Goal: Task Accomplishment & Management: Manage account settings

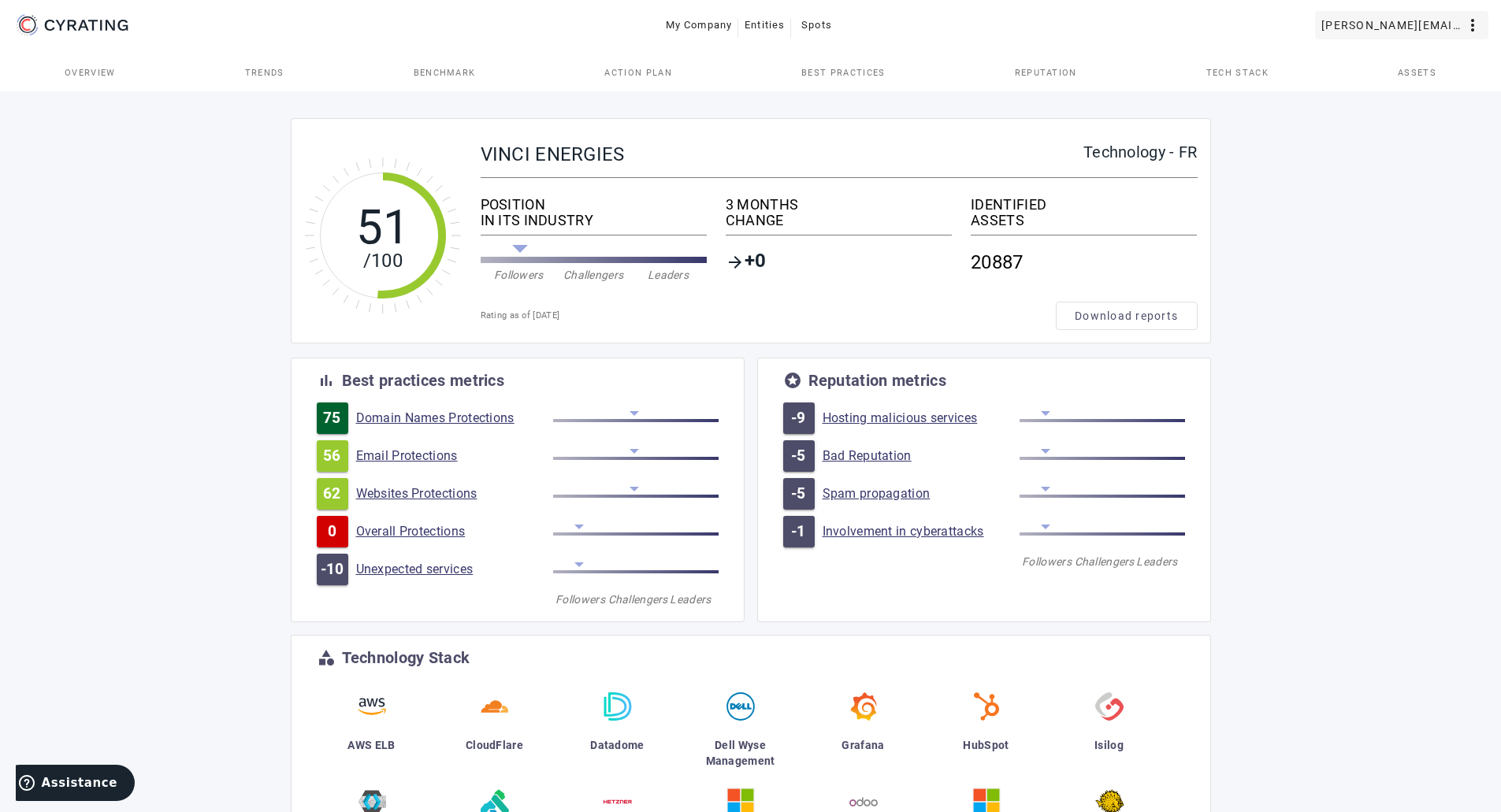
click at [1474, 23] on mat-icon "more_vert" at bounding box center [1473, 25] width 19 height 19
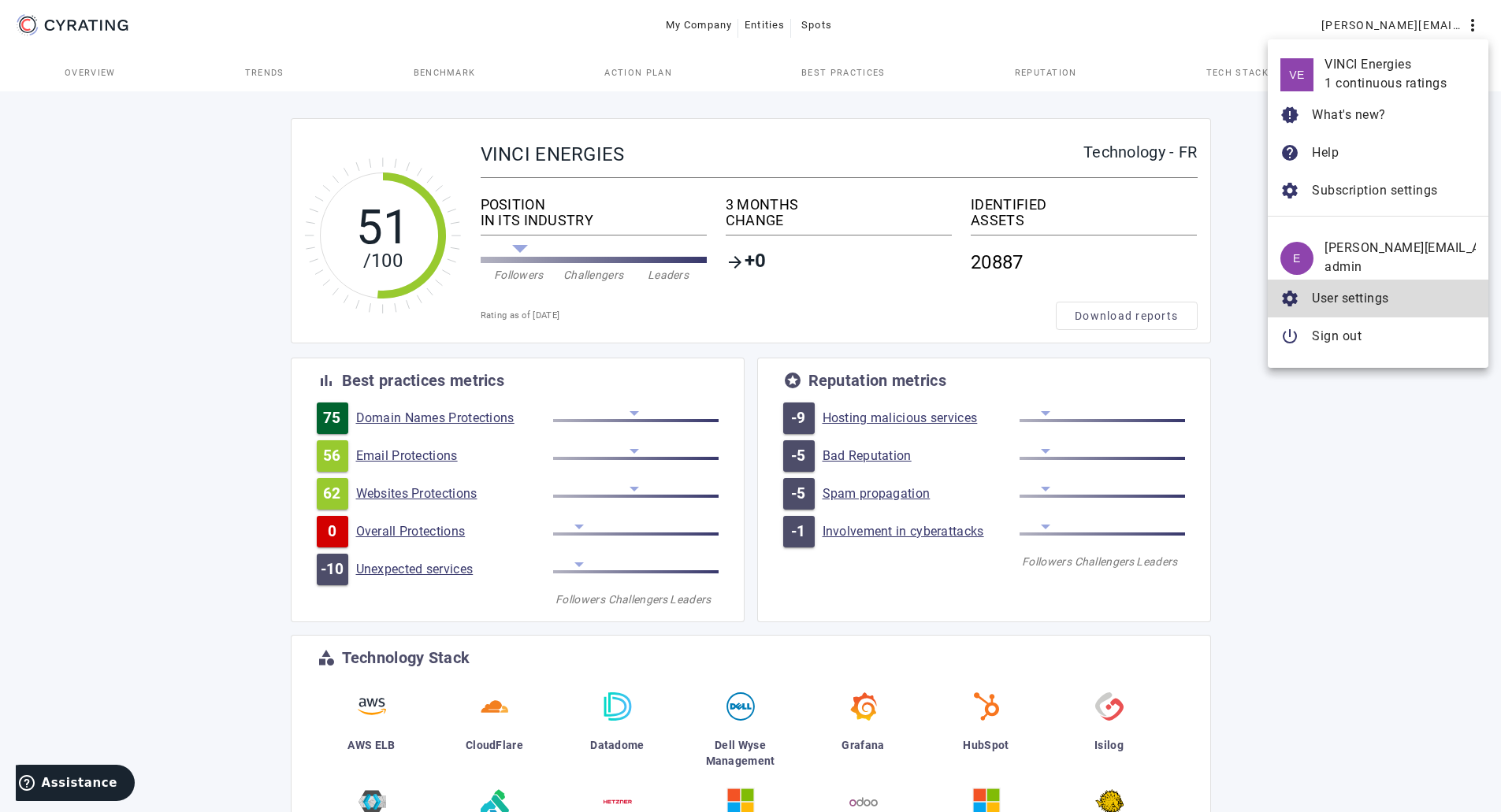
click at [1367, 313] on button "settings User settings" at bounding box center [1378, 299] width 221 height 38
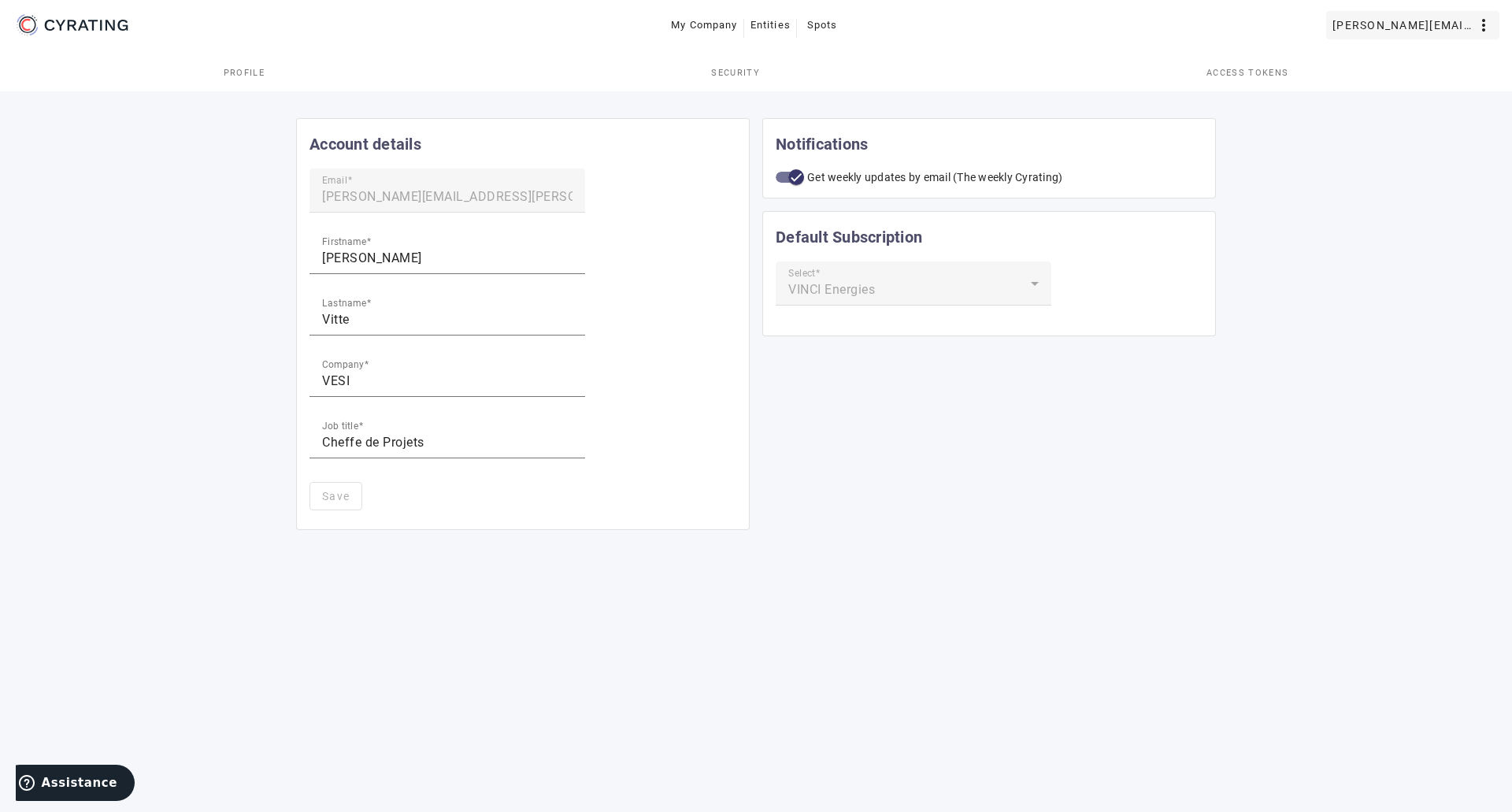
click at [1475, 20] on mat-icon "more_vert" at bounding box center [1483, 25] width 19 height 19
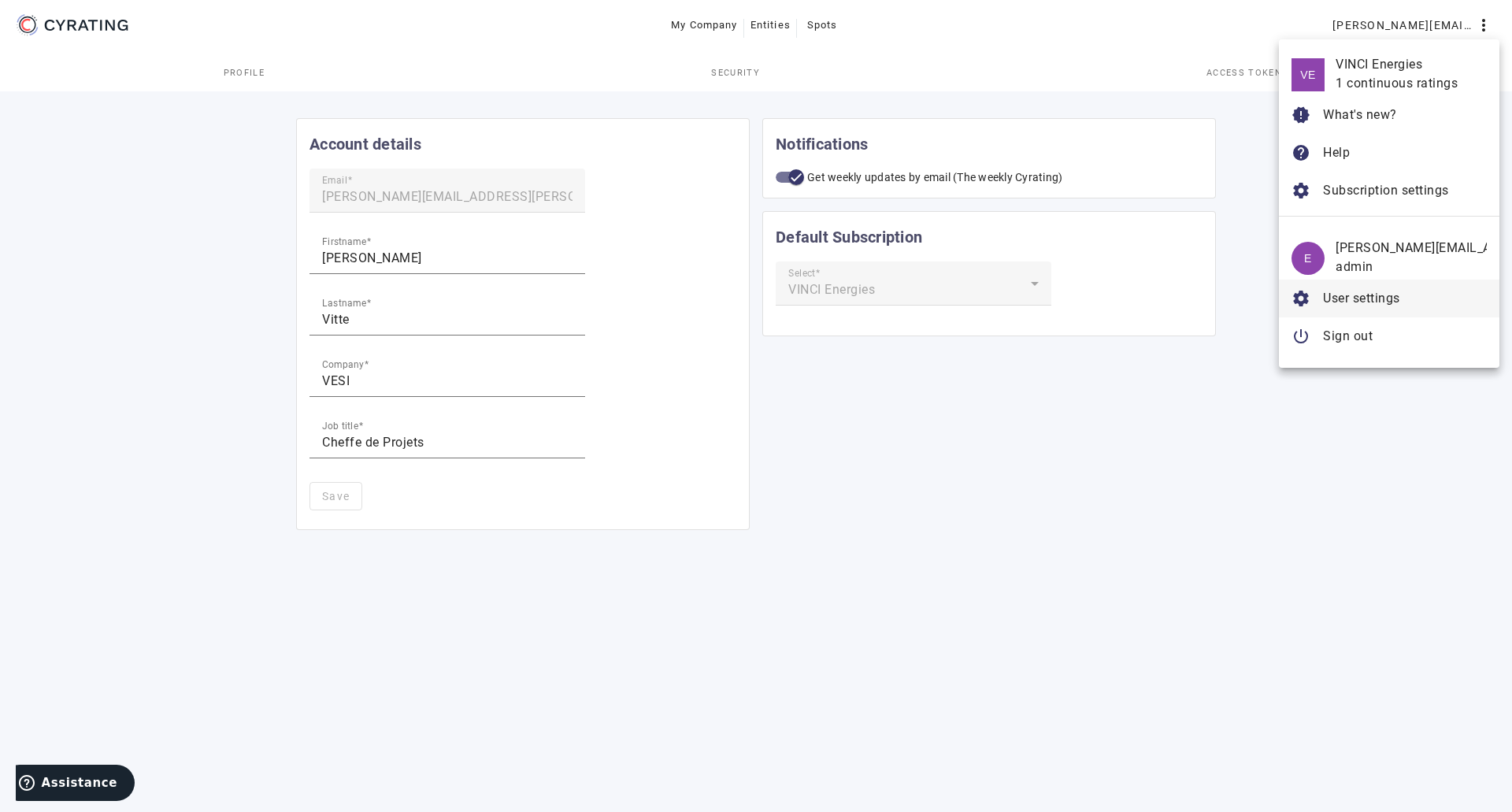
click at [1359, 299] on span "User settings" at bounding box center [1361, 298] width 77 height 15
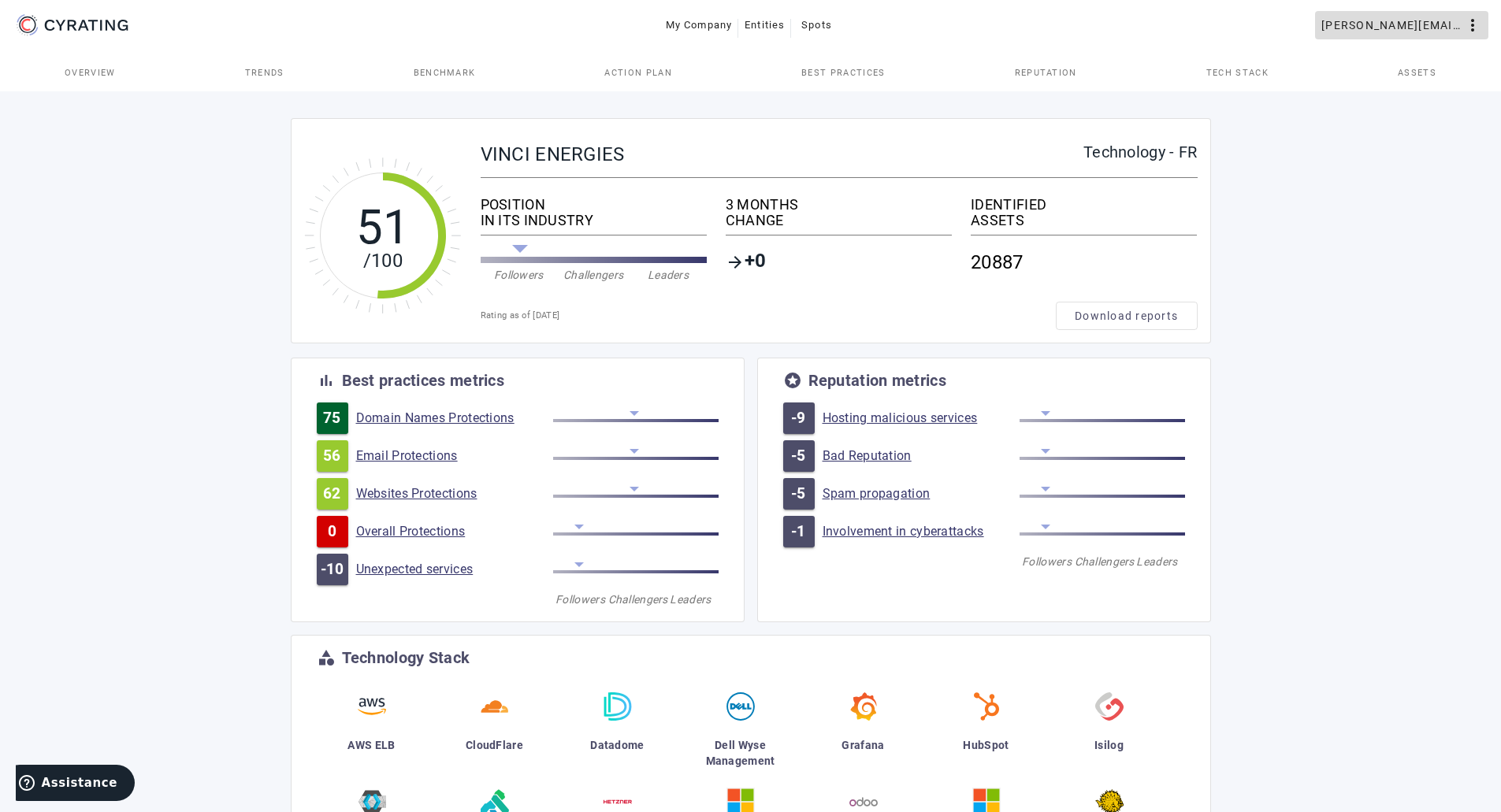
click at [1474, 23] on mat-icon "more_vert" at bounding box center [1473, 25] width 19 height 19
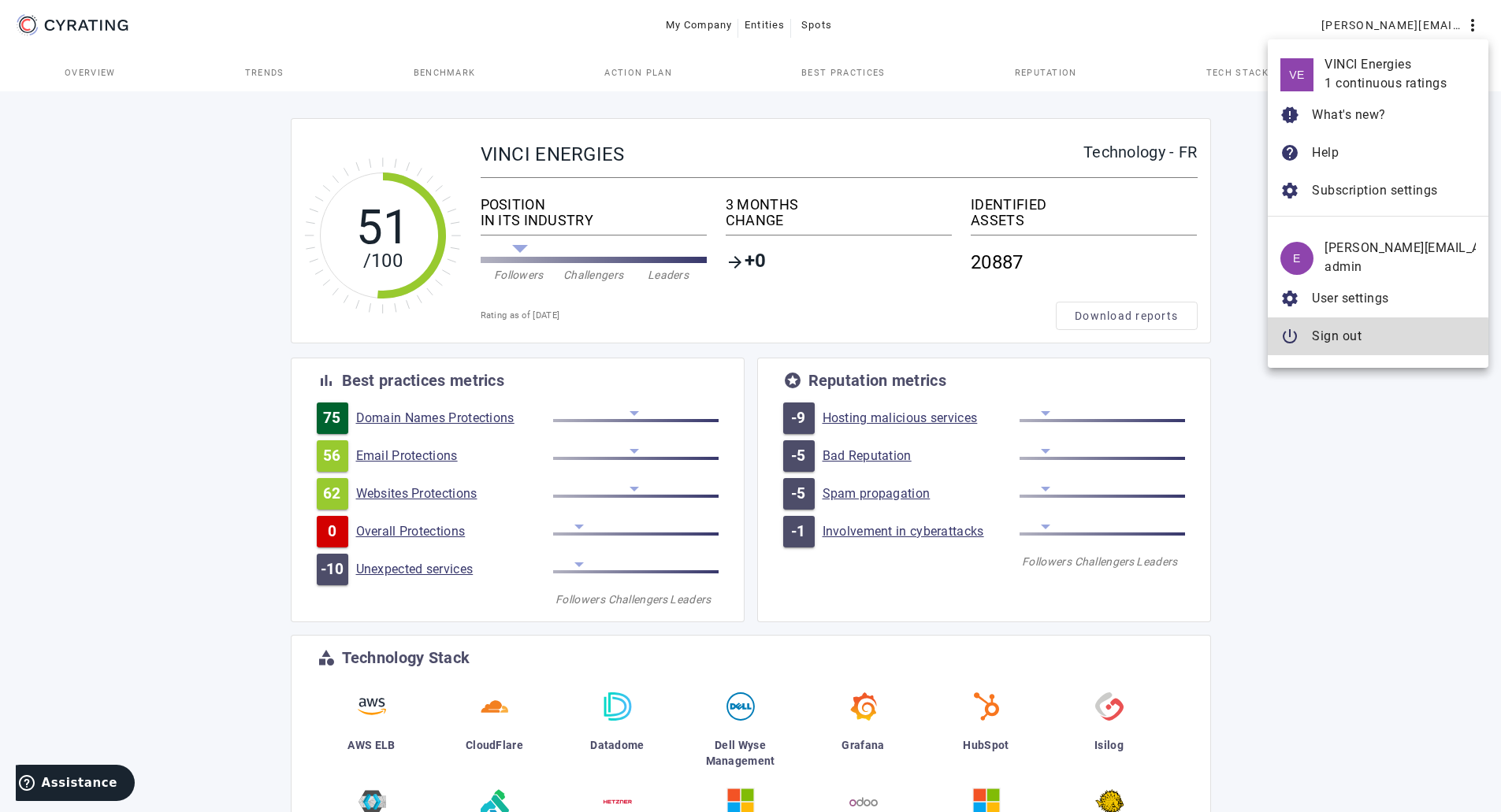
click at [1356, 339] on span "Sign out" at bounding box center [1336, 336] width 49 height 15
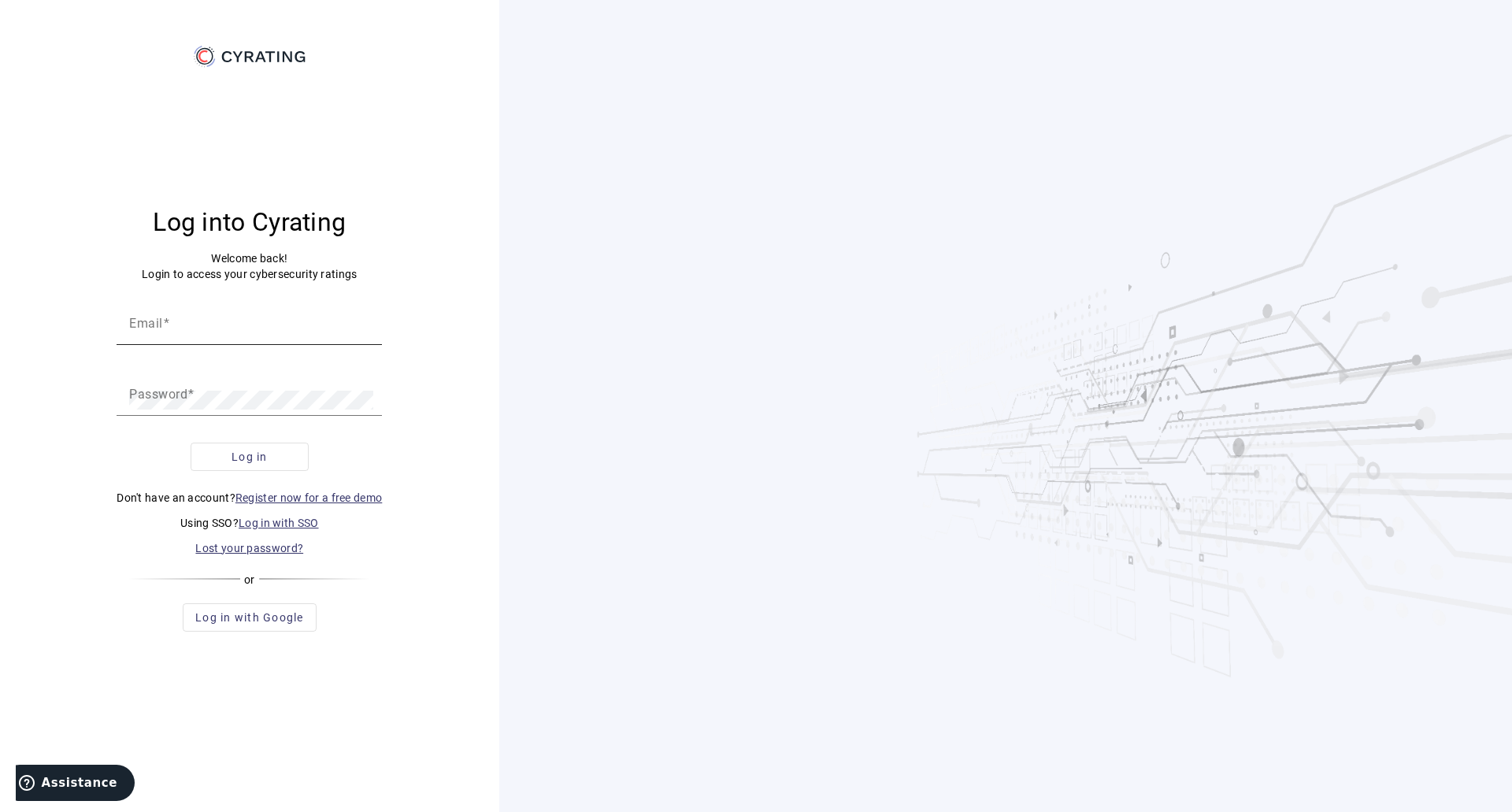
click at [244, 318] on div "Email" at bounding box center [249, 322] width 240 height 44
type input "[PERSON_NAME][EMAIL_ADDRESS][PERSON_NAME][DOMAIN_NAME]"
click at [191, 443] on button "Log in" at bounding box center [249, 457] width 118 height 28
